Goal: Transaction & Acquisition: Purchase product/service

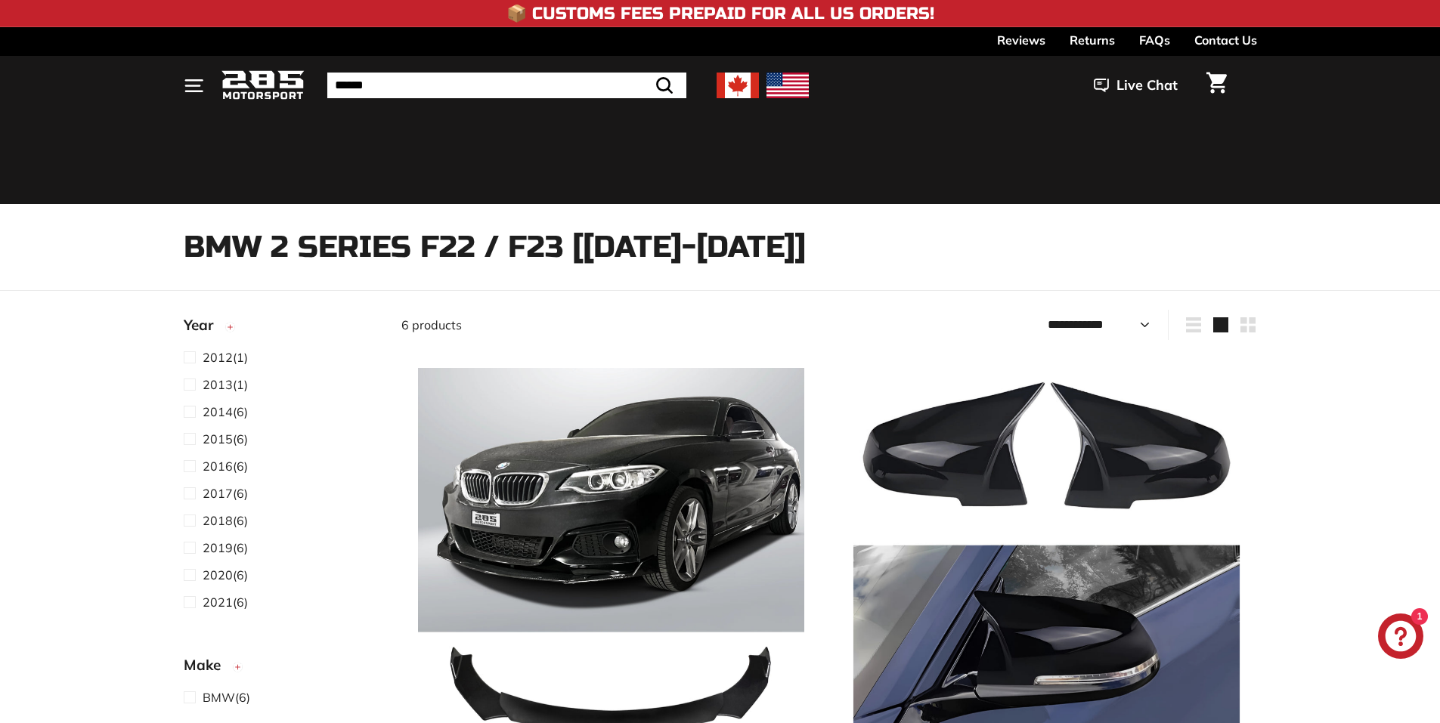
select select "**********"
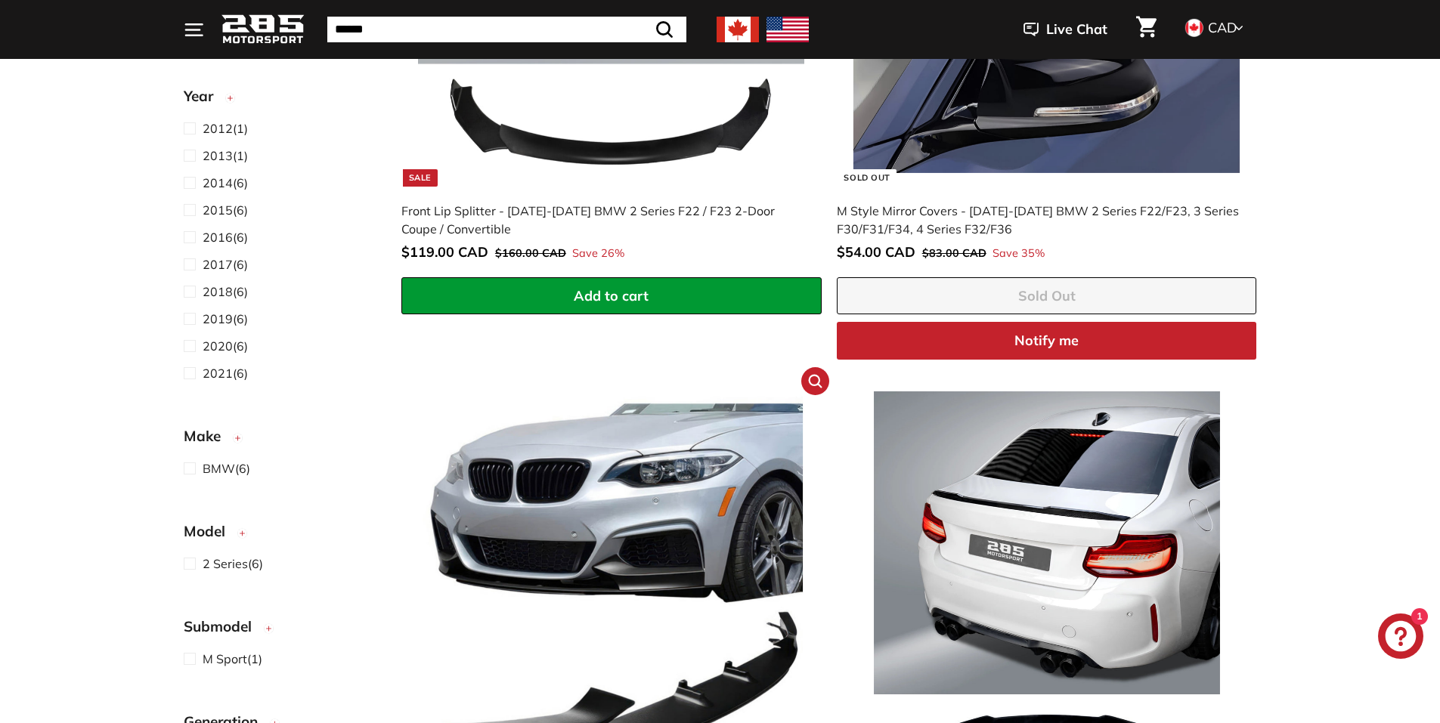
scroll to position [795, 0]
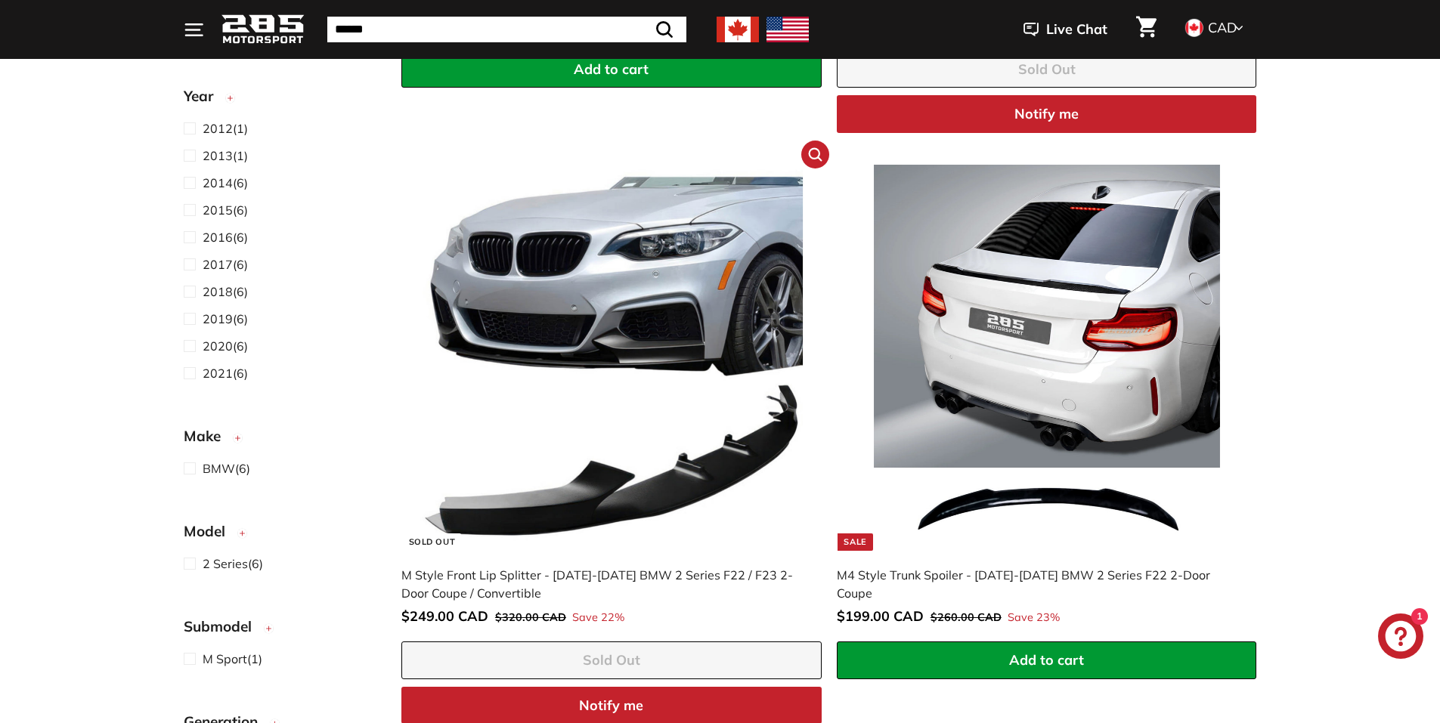
click at [651, 515] on img at bounding box center [611, 358] width 386 height 386
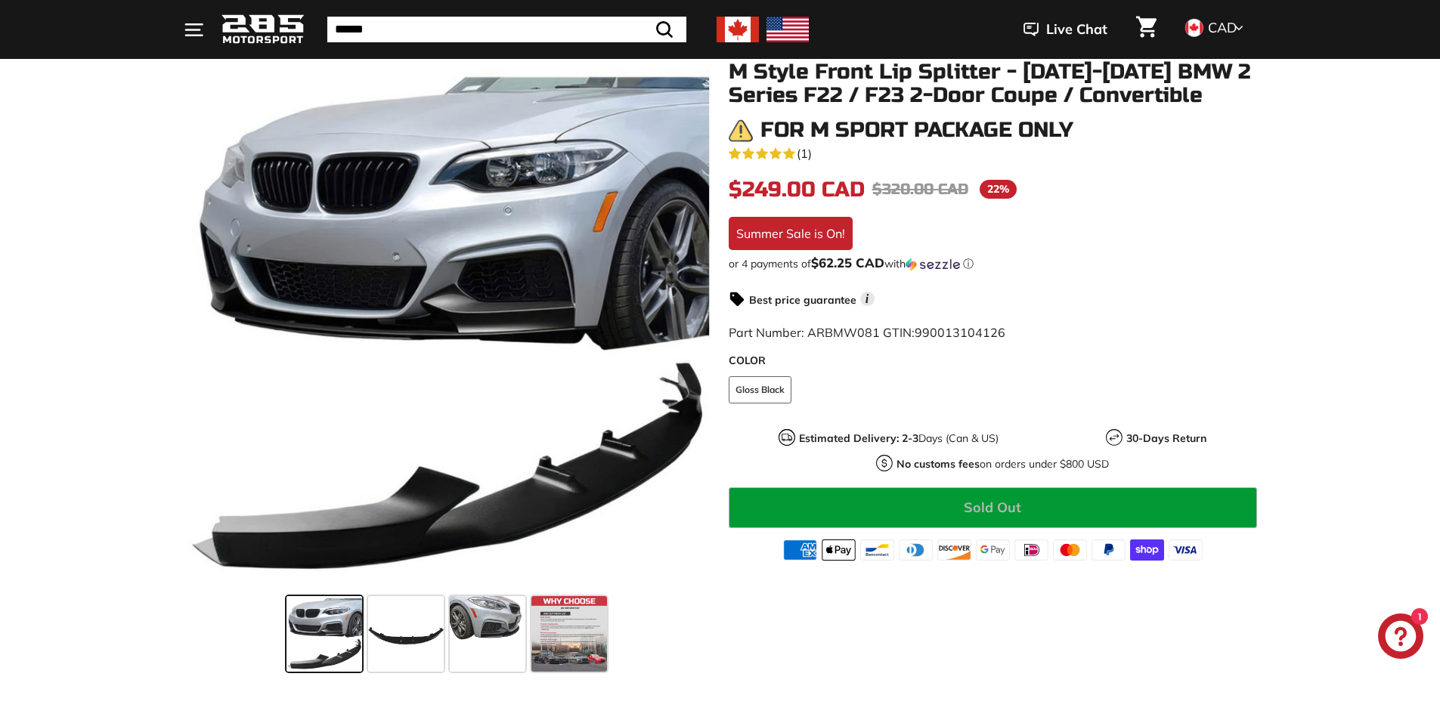
scroll to position [151, 0]
